Goal: Navigation & Orientation: Find specific page/section

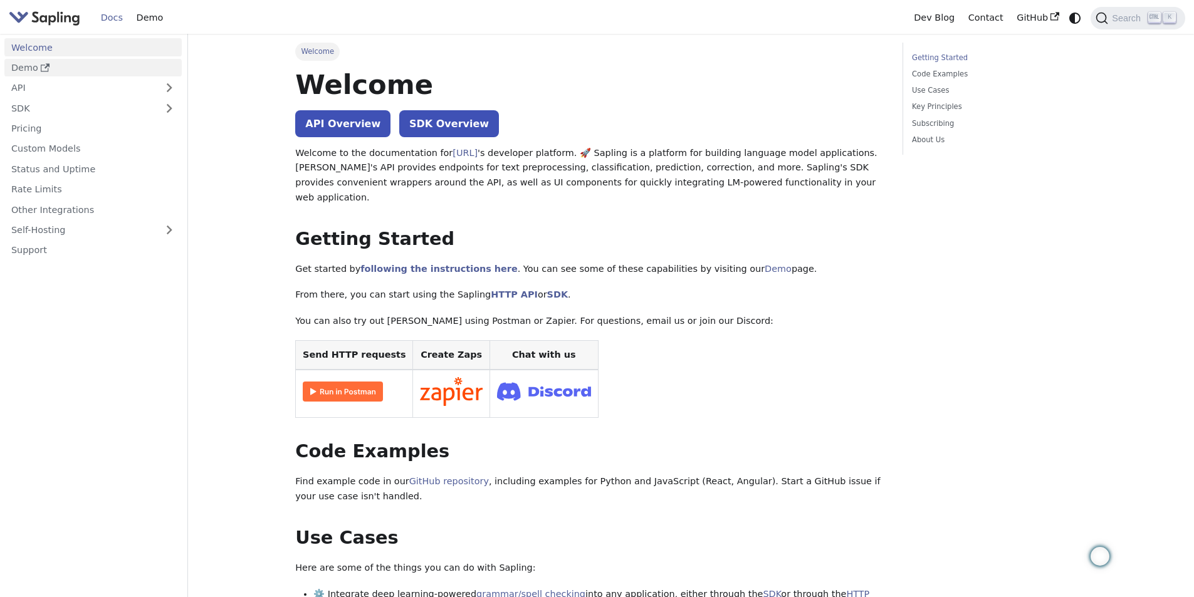
click at [48, 73] on link "Demo" at bounding box center [92, 68] width 177 height 18
click at [112, 19] on link "Docs" at bounding box center [112, 17] width 36 height 19
